Goal: Use online tool/utility: Utilize a website feature to perform a specific function

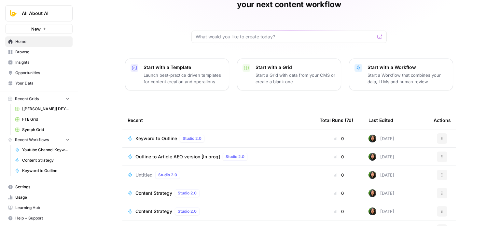
drag, startPoint x: 102, startPoint y: 66, endPoint x: 100, endPoint y: 79, distance: 13.1
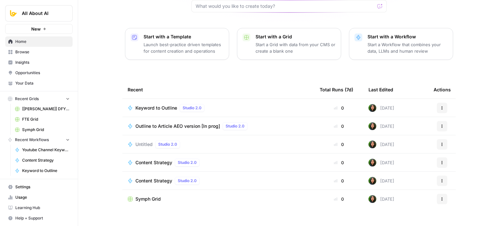
drag, startPoint x: 94, startPoint y: 75, endPoint x: 93, endPoint y: 113, distance: 37.4
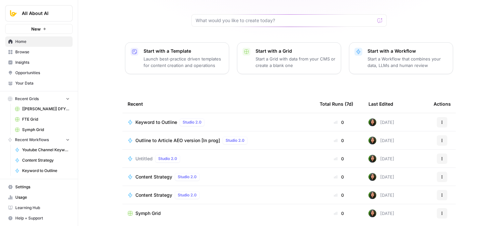
drag, startPoint x: 90, startPoint y: 116, endPoint x: 86, endPoint y: 98, distance: 18.7
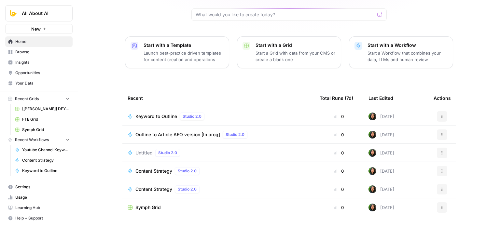
drag, startPoint x: 98, startPoint y: 101, endPoint x: 97, endPoint y: 112, distance: 11.1
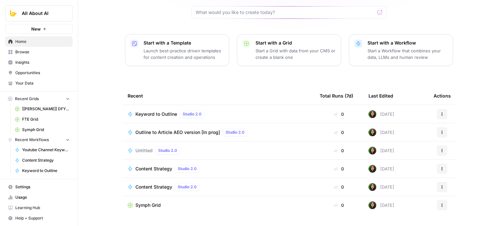
scroll to position [73, 0]
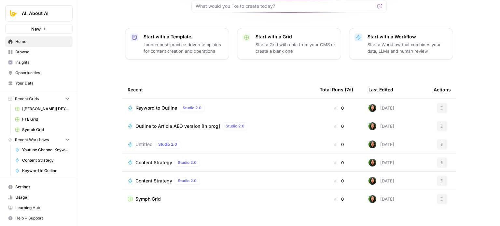
drag, startPoint x: 88, startPoint y: 88, endPoint x: 88, endPoint y: 106, distance: 18.2
click at [18, 49] on span "Browse" at bounding box center [42, 52] width 54 height 6
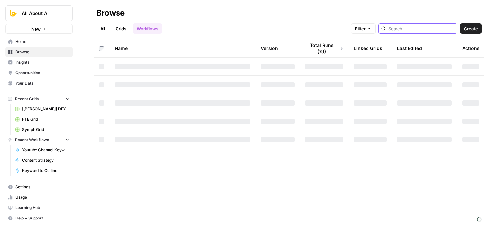
click at [418, 27] on input "search" at bounding box center [421, 28] width 66 height 7
click at [317, 8] on div "Browse" at bounding box center [288, 13] width 385 height 10
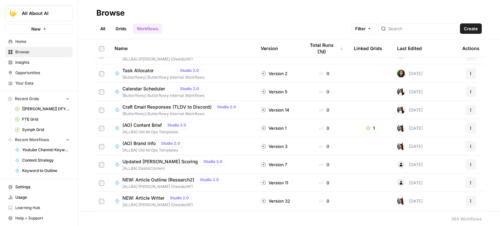
scroll to position [228, 0]
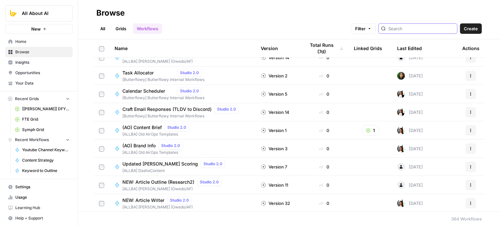
click at [401, 29] on input "search" at bounding box center [421, 28] width 66 height 7
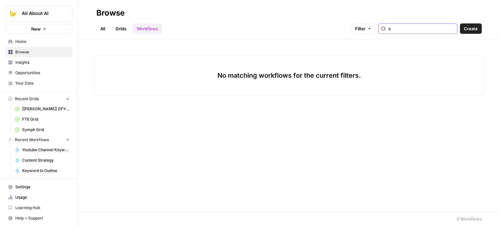
type input "e"
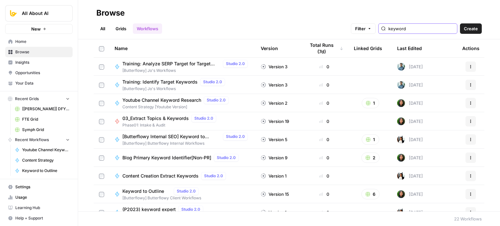
click at [427, 30] on input "keyword" at bounding box center [421, 28] width 66 height 7
type input "keyword"
click at [211, 19] on div "All Grids Workflows Filter keyword Create" at bounding box center [288, 26] width 385 height 16
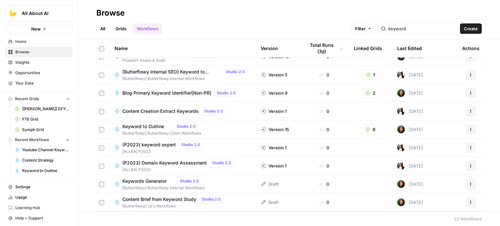
scroll to position [65, 0]
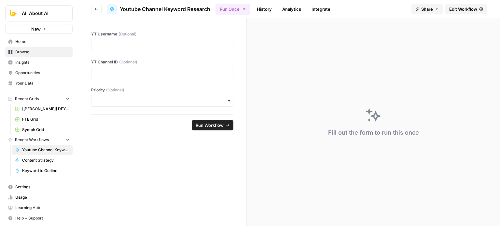
click at [469, 6] on span "Edit Workflow" at bounding box center [463, 9] width 28 height 7
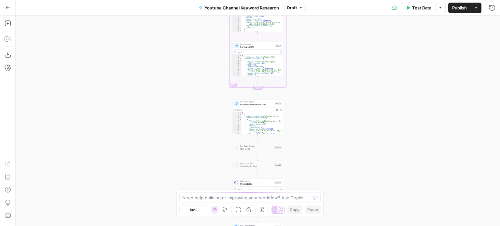
click at [173, 176] on div "Workflow Input Settings Inputs Workflow Workflow Step 29 Output Expand Output C…" at bounding box center [258, 121] width 484 height 211
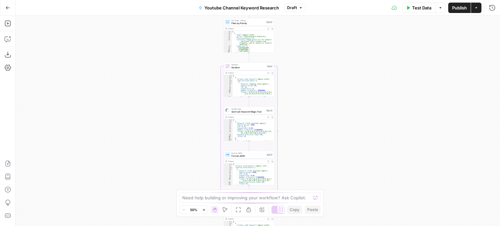
drag, startPoint x: 165, startPoint y: 62, endPoint x: 152, endPoint y: 178, distance: 116.2
click at [152, 178] on div "Workflow Input Settings Inputs Workflow Workflow Step 29 Output Expand Output C…" at bounding box center [258, 121] width 484 height 211
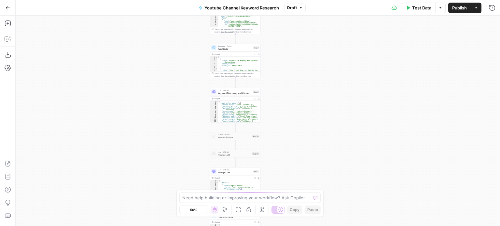
drag, startPoint x: 148, startPoint y: 157, endPoint x: 143, endPoint y: 111, distance: 46.8
click at [148, 180] on div "Workflow Input Settings Inputs Workflow Workflow Step 29 Output Expand Output C…" at bounding box center [258, 121] width 484 height 211
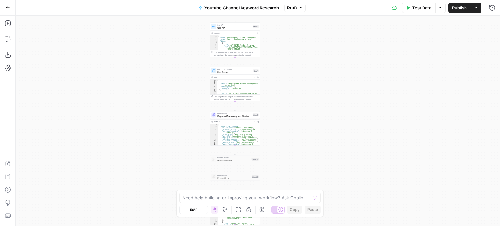
drag, startPoint x: 144, startPoint y: 104, endPoint x: 139, endPoint y: 146, distance: 42.3
click at [139, 154] on div "Workflow Input Settings Inputs Workflow Workflow Step 29 Output Expand Output C…" at bounding box center [258, 121] width 484 height 211
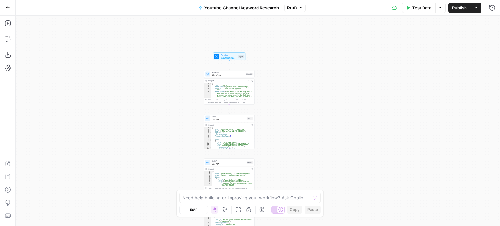
drag, startPoint x: 137, startPoint y: 113, endPoint x: 138, endPoint y: 149, distance: 36.4
click at [138, 166] on div "Workflow Input Settings Inputs Workflow Workflow Step 29 Output Expand Output C…" at bounding box center [258, 121] width 484 height 211
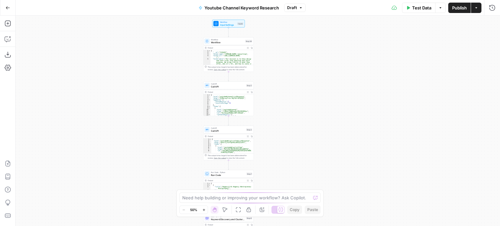
drag, startPoint x: 142, startPoint y: 115, endPoint x: 143, endPoint y: 84, distance: 31.3
click at [143, 84] on div "Workflow Input Settings Inputs Workflow Workflow Step 29 Output Expand Output C…" at bounding box center [258, 121] width 484 height 211
drag, startPoint x: 135, startPoint y: 117, endPoint x: 143, endPoint y: 77, distance: 40.8
click at [147, 49] on div "Workflow Input Settings Inputs Workflow Workflow Step 29 Output Expand Output C…" at bounding box center [258, 121] width 484 height 211
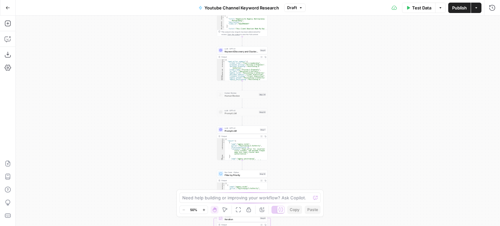
drag, startPoint x: 140, startPoint y: 108, endPoint x: 140, endPoint y: 62, distance: 45.6
click at [141, 46] on div "Workflow Input Settings Inputs Workflow Workflow Step 29 Output Expand Output C…" at bounding box center [258, 121] width 484 height 211
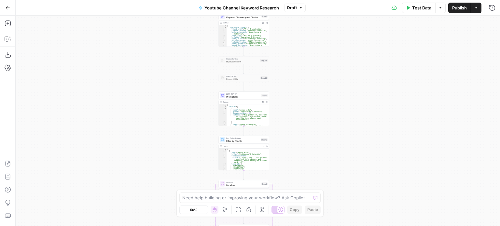
drag, startPoint x: 142, startPoint y: 113, endPoint x: 147, endPoint y: 86, distance: 28.1
click at [147, 40] on div "Workflow Input Settings Inputs Workflow Workflow Step 29 Output Expand Output C…" at bounding box center [258, 121] width 484 height 211
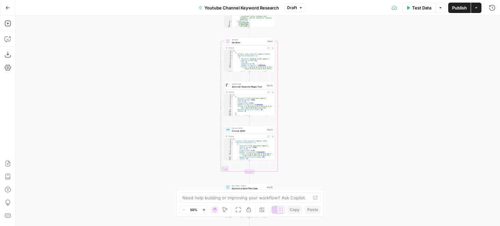
drag, startPoint x: 148, startPoint y: 87, endPoint x: 144, endPoint y: 99, distance: 12.6
click at [152, 49] on div "Workflow Input Settings Inputs Workflow Workflow Step 29 Output Expand Output C…" at bounding box center [258, 121] width 484 height 211
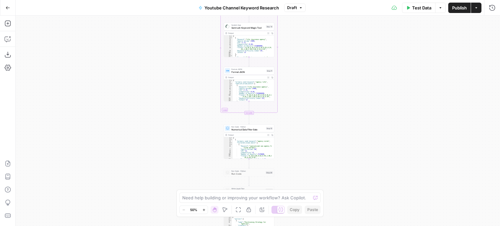
drag, startPoint x: 138, startPoint y: 79, endPoint x: 141, endPoint y: 55, distance: 23.6
click at [141, 55] on div "Workflow Input Settings Inputs Workflow Workflow Step 29 Output Expand Output C…" at bounding box center [258, 121] width 484 height 211
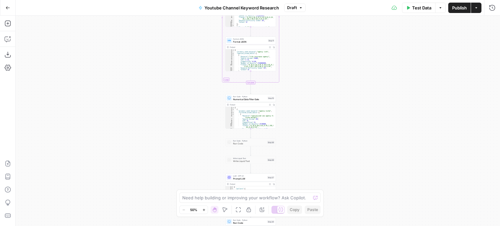
drag, startPoint x: 134, startPoint y: 124, endPoint x: 140, endPoint y: 54, distance: 69.8
click at [138, 40] on div "Workflow Input Settings Inputs Workflow Workflow Step 29 Output Expand Output C…" at bounding box center [258, 121] width 484 height 211
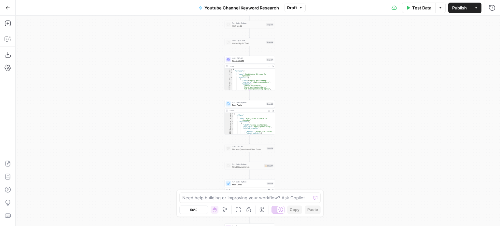
drag, startPoint x: 142, startPoint y: 81, endPoint x: 142, endPoint y: 43, distance: 37.4
click at [142, 43] on div "Workflow Input Settings Inputs Workflow Workflow Step 29 Output Expand Output C…" at bounding box center [258, 121] width 484 height 211
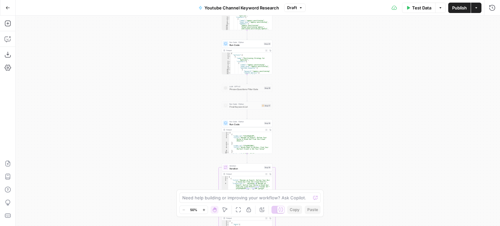
drag, startPoint x: 158, startPoint y: 114, endPoint x: 159, endPoint y: 60, distance: 53.7
click at [159, 60] on div "Workflow Input Settings Inputs Workflow Workflow Step 29 Output Expand Output C…" at bounding box center [258, 121] width 484 height 211
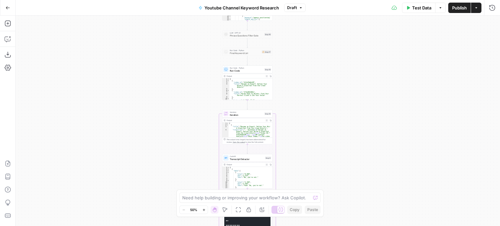
drag, startPoint x: 159, startPoint y: 132, endPoint x: 170, endPoint y: 17, distance: 116.4
click at [170, 17] on div "Workflow Input Settings Inputs Workflow Workflow Step 29 Output Expand Output C…" at bounding box center [258, 121] width 484 height 211
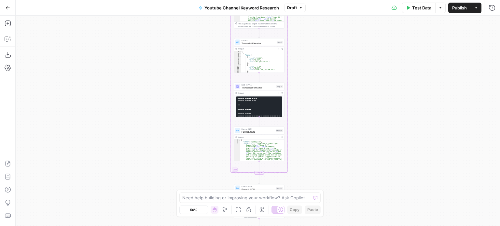
click at [160, 20] on div "Workflow Input Settings Inputs Workflow Workflow Step 29 Output Expand Output C…" at bounding box center [258, 121] width 484 height 211
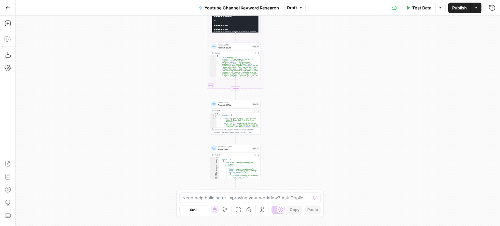
drag, startPoint x: 160, startPoint y: 44, endPoint x: 144, endPoint y: 153, distance: 110.1
click at [144, 153] on div "Workflow Input Settings Inputs Workflow Workflow Step 29 Output Expand Output C…" at bounding box center [258, 121] width 484 height 211
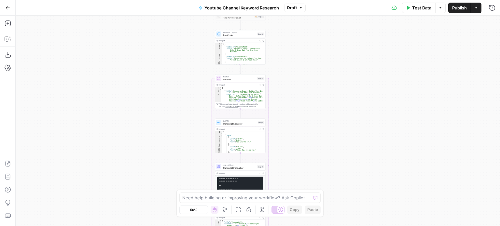
drag, startPoint x: 321, startPoint y: 33, endPoint x: 329, endPoint y: 184, distance: 152.1
click at [329, 184] on div "Workflow Input Settings Inputs Workflow Workflow Step 29 Output Expand Output C…" at bounding box center [258, 121] width 484 height 211
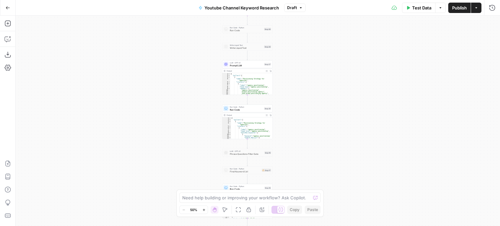
drag, startPoint x: 306, startPoint y: 31, endPoint x: 316, endPoint y: 165, distance: 134.4
click at [313, 175] on div "Workflow Input Settings Inputs Workflow Workflow Step 29 Output Expand Output C…" at bounding box center [258, 121] width 484 height 211
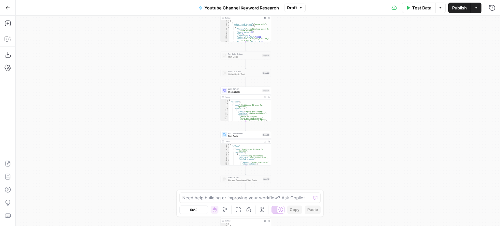
drag, startPoint x: 316, startPoint y: 65, endPoint x: 314, endPoint y: 92, distance: 26.4
click at [314, 92] on div "Workflow Input Settings Inputs Workflow Workflow Step 29 Output Expand Output C…" at bounding box center [258, 121] width 484 height 211
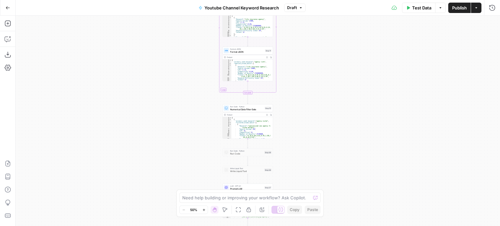
drag, startPoint x: 314, startPoint y: 66, endPoint x: 316, endPoint y: 163, distance: 97.0
click at [316, 163] on div "Workflow Input Settings Inputs Workflow Workflow Step 29 Output Expand Output C…" at bounding box center [258, 121] width 484 height 211
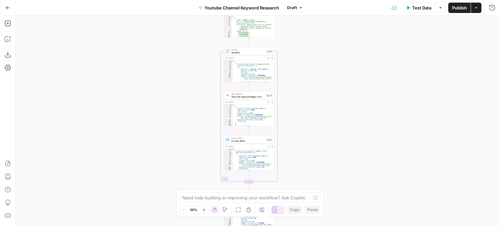
drag, startPoint x: 311, startPoint y: 95, endPoint x: 312, endPoint y: 149, distance: 53.7
click at [312, 149] on div "Workflow Input Settings Inputs Workflow Workflow Step 29 Output Expand Output C…" at bounding box center [258, 121] width 484 height 211
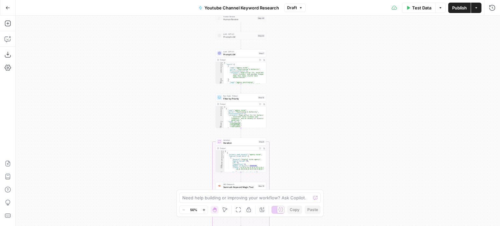
drag, startPoint x: 315, startPoint y: 59, endPoint x: 306, endPoint y: 155, distance: 96.3
click at [306, 155] on div "Workflow Input Settings Inputs Workflow Workflow Step 29 Output Expand Output C…" at bounding box center [258, 121] width 484 height 211
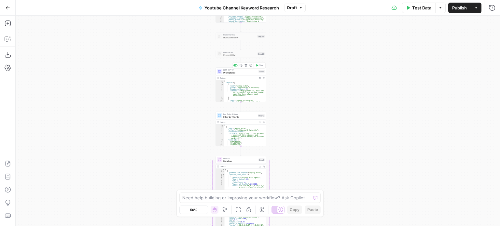
click at [246, 70] on span "LLM · GPT-4.1" at bounding box center [240, 70] width 34 height 3
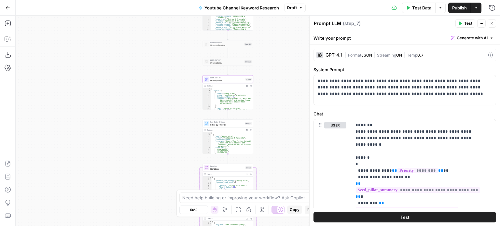
drag, startPoint x: 155, startPoint y: 70, endPoint x: 221, endPoint y: 44, distance: 71.2
click at [155, 70] on div "Workflow Input Settings Inputs Workflow Workflow Step 29 Output Expand Output C…" at bounding box center [258, 121] width 484 height 211
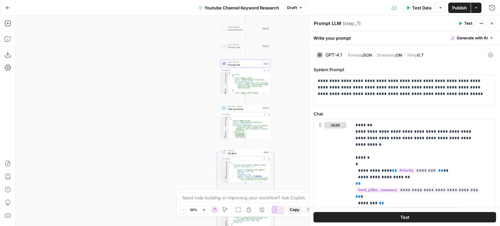
drag, startPoint x: 277, startPoint y: 63, endPoint x: 295, endPoint y: 48, distance: 24.0
click at [295, 48] on div "Workflow Input Settings Inputs Workflow Workflow Step 29 Output Expand Output C…" at bounding box center [258, 121] width 484 height 211
click at [228, 64] on span "Prompt LLM" at bounding box center [245, 64] width 34 height 3
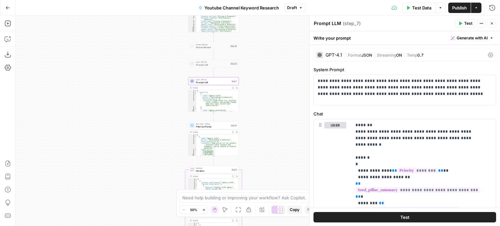
drag, startPoint x: 158, startPoint y: 65, endPoint x: 123, endPoint y: 85, distance: 40.0
click at [123, 85] on div "Workflow Input Settings Inputs Workflow Workflow Step 29 Output Expand Output C…" at bounding box center [258, 121] width 484 height 211
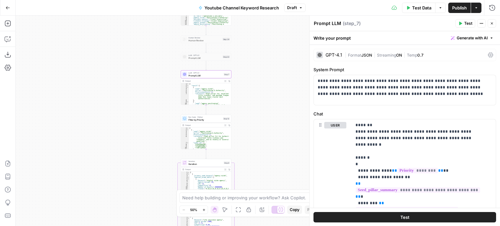
drag, startPoint x: 270, startPoint y: 84, endPoint x: 266, endPoint y: 75, distance: 9.5
click at [266, 75] on div "Workflow Input Settings Inputs Workflow Workflow Step 29 Output Expand Output C…" at bounding box center [258, 121] width 484 height 211
click at [494, 23] on button "Close" at bounding box center [491, 23] width 8 height 8
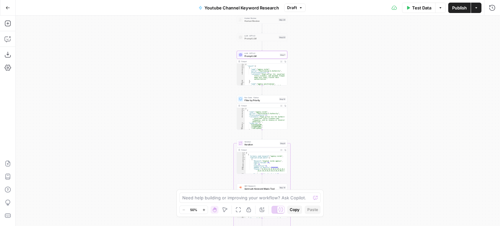
drag, startPoint x: 300, startPoint y: 53, endPoint x: 321, endPoint y: 48, distance: 21.4
click at [321, 48] on div "Workflow Input Settings Inputs Workflow Workflow Step 29 Output Expand Output C…" at bounding box center [258, 121] width 484 height 211
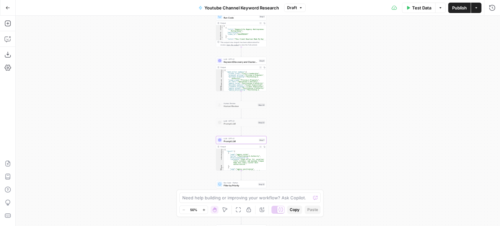
drag, startPoint x: 363, startPoint y: 52, endPoint x: 348, endPoint y: 118, distance: 67.2
click at [349, 118] on div "Workflow Input Settings Inputs Workflow Workflow Step 29 Output Expand Output C…" at bounding box center [258, 121] width 484 height 211
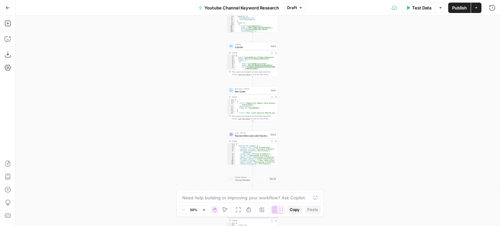
drag, startPoint x: 312, startPoint y: 83, endPoint x: 321, endPoint y: 146, distance: 63.9
click at [321, 146] on div "Workflow Input Settings Inputs Workflow Workflow Step 29 Output Expand Output C…" at bounding box center [258, 121] width 484 height 211
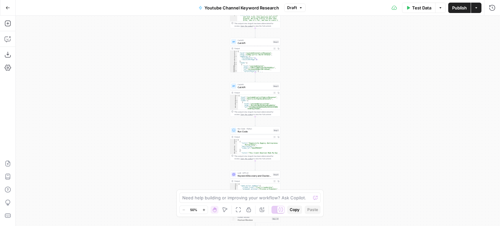
drag, startPoint x: 338, startPoint y: 64, endPoint x: 341, endPoint y: 106, distance: 41.7
click at [341, 106] on div "Workflow Input Settings Inputs Workflow Workflow Step 29 Output Expand Output C…" at bounding box center [258, 121] width 484 height 211
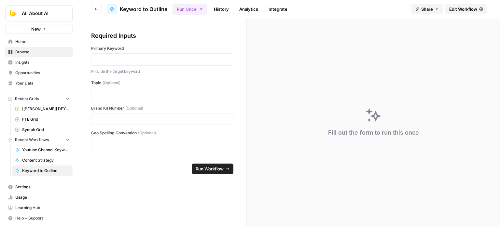
click at [451, 6] on span "Edit Workflow" at bounding box center [463, 9] width 28 height 7
